Goal: Navigation & Orientation: Find specific page/section

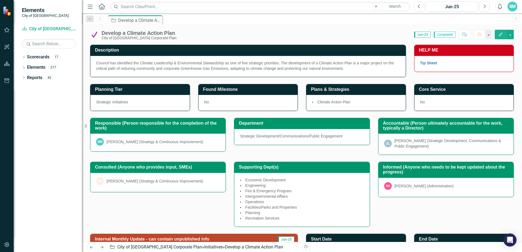
click at [102, 8] on icon "Home" at bounding box center [101, 7] width 7 height 6
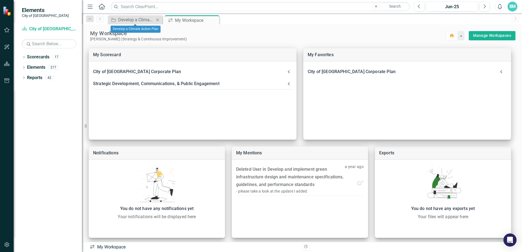
click at [159, 19] on icon "Close" at bounding box center [157, 20] width 5 height 4
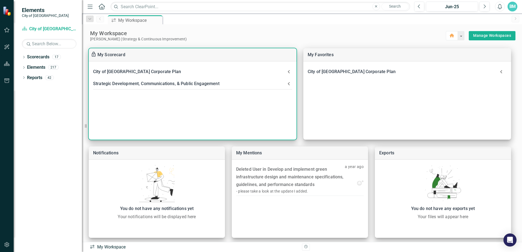
click at [159, 71] on div "City of [GEOGRAPHIC_DATA] Corporate Plan" at bounding box center [189, 72] width 192 height 8
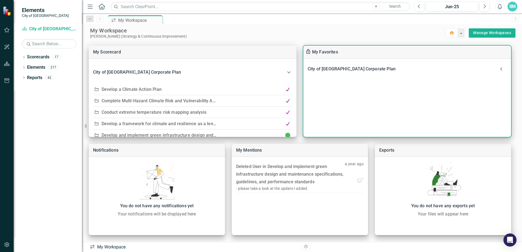
click at [352, 66] on div "City of [GEOGRAPHIC_DATA] Corporate Plan" at bounding box center [402, 69] width 188 height 8
click at [343, 85] on link "Corporate Plan" at bounding box center [336, 83] width 30 height 5
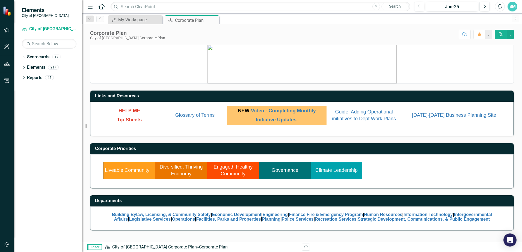
click at [341, 172] on link "Climate Leadership" at bounding box center [336, 170] width 42 height 5
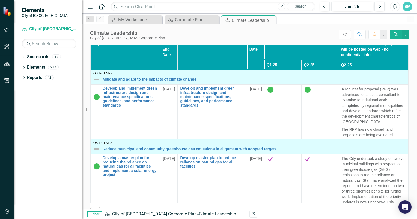
scroll to position [342, 0]
